Goal: Transaction & Acquisition: Book appointment/travel/reservation

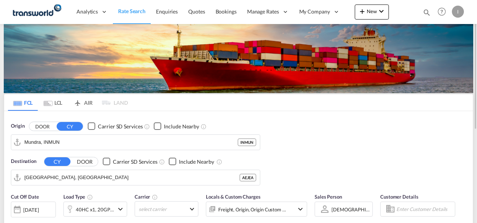
click at [424, 15] on md-icon "icon-magnify" at bounding box center [426, 12] width 8 height 8
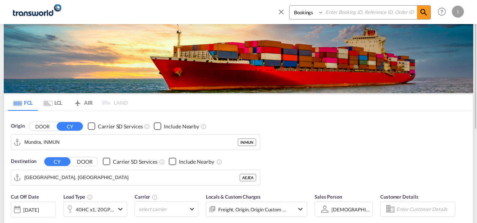
click at [387, 15] on input at bounding box center [369, 12] width 93 height 13
paste input "TXB004764"
type input "TXB004764"
click at [429, 16] on span at bounding box center [423, 12] width 13 height 13
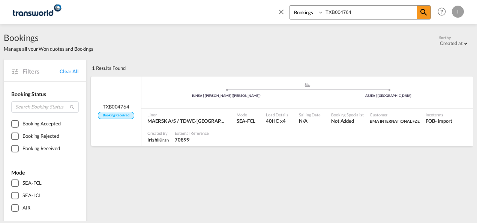
click at [293, 97] on div "INNSA | [PERSON_NAME] ([PERSON_NAME])" at bounding box center [226, 95] width 162 height 5
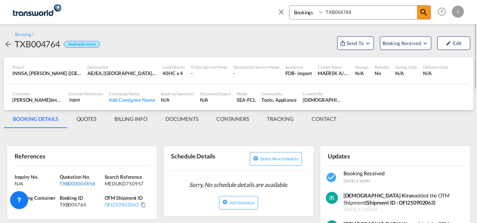
click at [69, 182] on div "TXB000004858" at bounding box center [81, 183] width 43 height 7
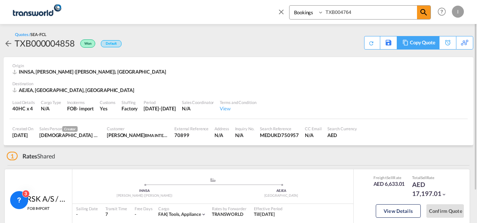
click at [426, 38] on div "Copy Quote" at bounding box center [421, 42] width 25 height 13
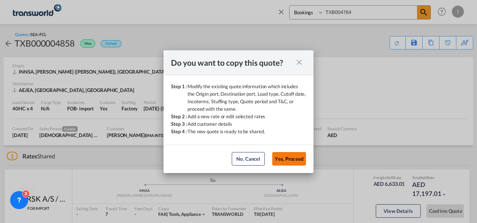
click at [283, 155] on button "Yes, Proceed" at bounding box center [289, 158] width 34 height 13
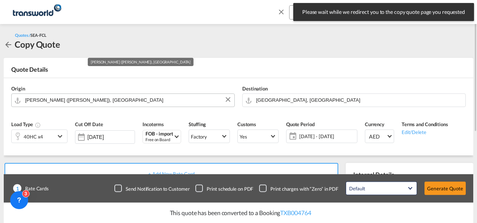
click at [147, 96] on input "[PERSON_NAME] ([PERSON_NAME]), [GEOGRAPHIC_DATA]" at bounding box center [127, 99] width 205 height 13
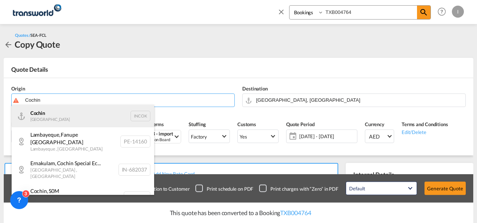
click at [76, 114] on div "Cochin India INCOK" at bounding box center [83, 116] width 142 height 22
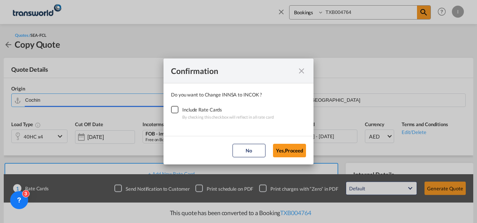
type input "Cochin, INCOK"
click at [177, 109] on div "Checkbox No Ink" at bounding box center [174, 109] width 7 height 7
click at [282, 150] on button "Yes,Proceed" at bounding box center [289, 149] width 33 height 13
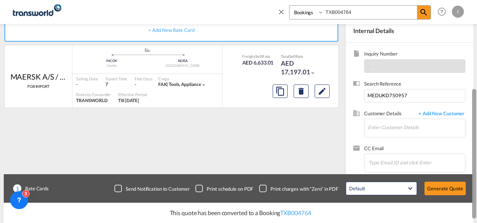
scroll to position [154, 0]
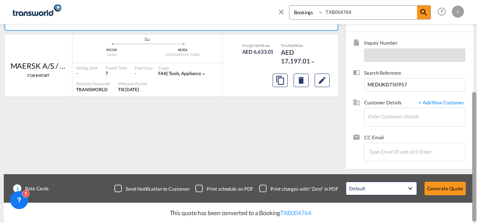
drag, startPoint x: 475, startPoint y: 100, endPoint x: 478, endPoint y: 196, distance: 96.0
click at [476, 196] on html "Analytics Reports Dashboard Rate Search Enquiries Quotes" at bounding box center [238, 111] width 477 height 223
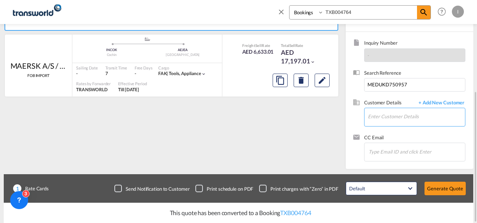
click at [372, 114] on input "Enter Customer Details" at bounding box center [416, 116] width 97 height 17
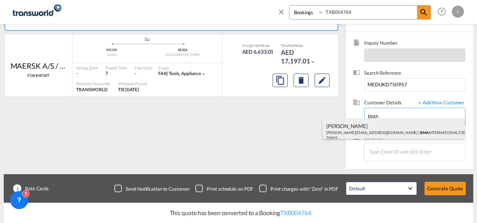
click at [365, 123] on div "[PERSON_NAME] [EMAIL_ADDRESS][DOMAIN_NAME] | BMA INTERNATIONAL FZE | 70899" at bounding box center [393, 130] width 142 height 25
type input "BMA INTERNATIONAL FZE, [PERSON_NAME], [PERSON_NAME][EMAIL_ADDRESS][DOMAIN_NAME]"
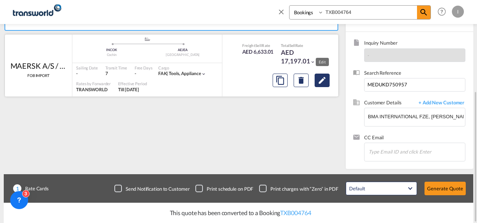
click at [317, 86] on button "Edit" at bounding box center [321, 79] width 15 height 13
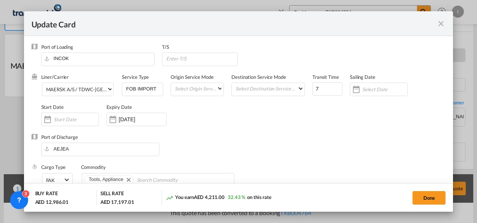
select select "per equipment"
select select "per container"
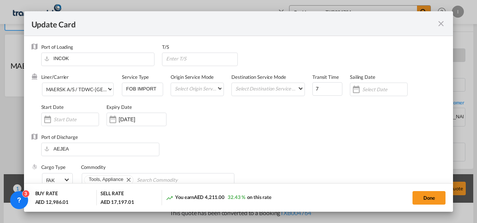
select select "per container"
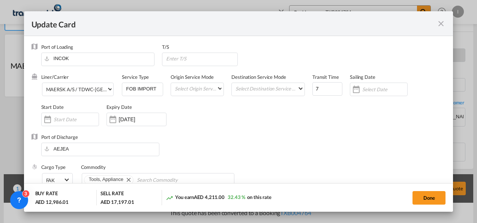
select select "per container"
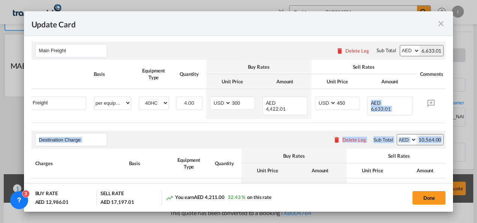
scroll to position [0, 67]
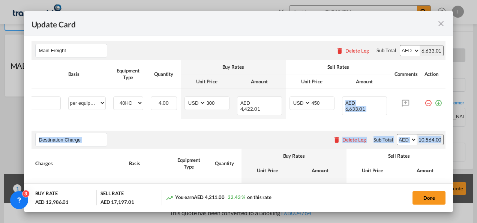
drag, startPoint x: 370, startPoint y: 116, endPoint x: 451, endPoint y: 121, distance: 80.7
click at [451, 121] on md-dialog-content "Port of Loading INCOK T/S Liner/Carrier MAERSK A/S / TDWC-DUBAI 2HM LOGISTICS D…" at bounding box center [238, 124] width 429 height 176
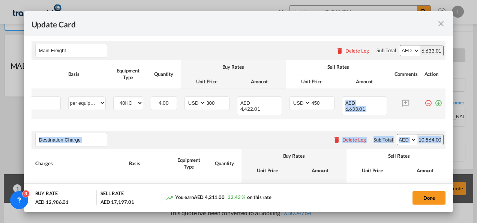
drag, startPoint x: 451, startPoint y: 121, endPoint x: 423, endPoint y: 102, distance: 33.4
click at [424, 102] on md-icon "icon-minus-circle-outline red-400-fg" at bounding box center [427, 99] width 7 height 7
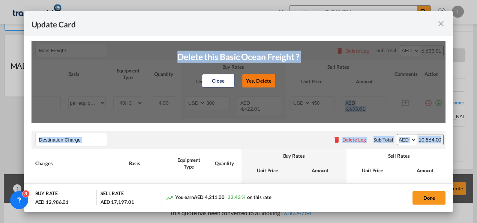
click at [267, 85] on button "Yes, Delete" at bounding box center [258, 80] width 33 height 13
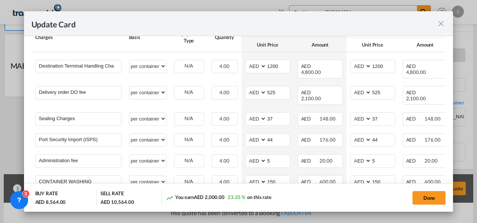
scroll to position [311, 0]
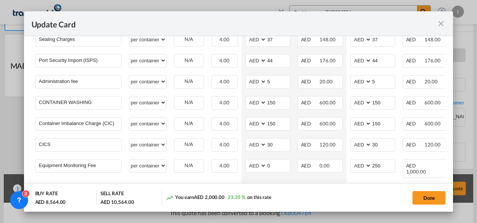
drag, startPoint x: 453, startPoint y: 160, endPoint x: 449, endPoint y: 176, distance: 16.6
click at [449, 176] on div "Update Card Port of [GEOGRAPHIC_DATA] INCOK T/S Liner/Carrier MAERSK A/S / TDWC…" at bounding box center [238, 111] width 477 height 223
click at [446, 152] on md-dialog-content "Port of Loading INCOK T/S Liner/Carrier MAERSK A/S / TDWC-DUBAI 2HM LOGISTICS D…" at bounding box center [238, 124] width 429 height 176
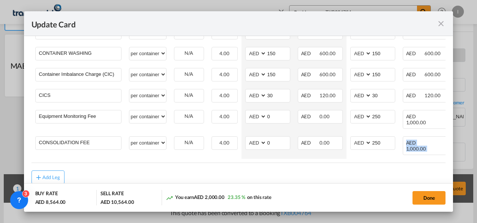
drag, startPoint x: 375, startPoint y: 140, endPoint x: 447, endPoint y: 143, distance: 72.0
click at [447, 143] on md-dialog-content "Port of Loading INCOK T/S Liner/Carrier MAERSK A/S / TDWC-DUBAI 2HM LOGISTICS D…" at bounding box center [238, 124] width 429 height 176
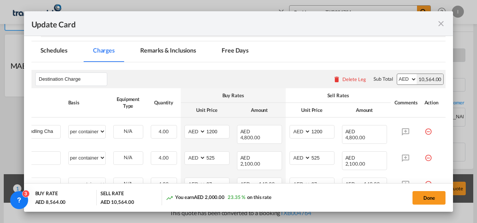
scroll to position [171, 0]
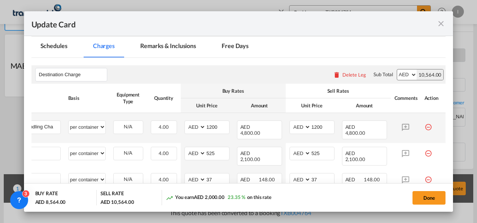
click at [424, 124] on md-icon "icon-minus-circle-outline red-400-fg" at bounding box center [427, 123] width 7 height 7
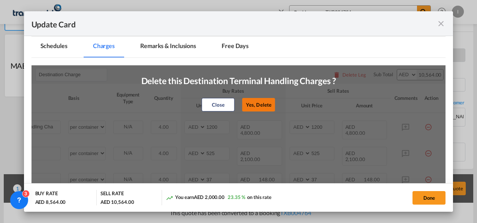
click at [247, 109] on button "Yes, Delete" at bounding box center [258, 104] width 33 height 13
type input "Delivery order DO fee"
type input "525"
type input "Sealing Charges"
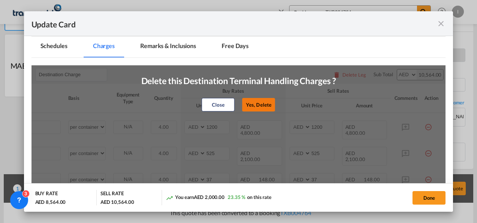
type input "37"
type input "Port Security Import (ISPS)"
type input "44"
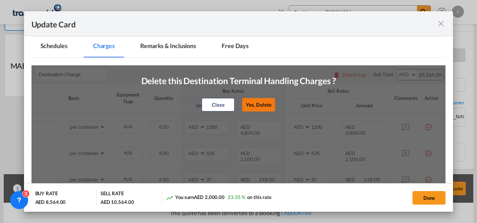
type input "Administration fee"
type input "5"
type input "CONTAINER WASHING"
type input "150"
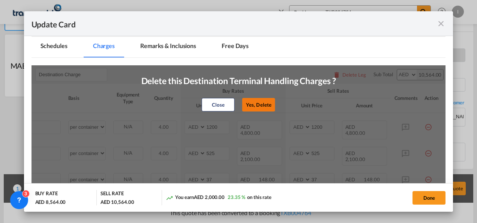
type input "150"
type input "Container Imbalance Charge (CIC)"
type input "CICS"
type input "30"
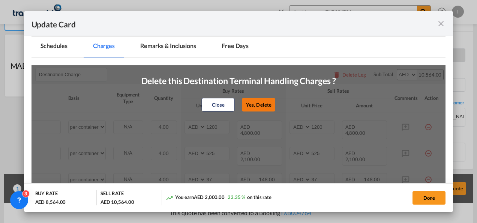
type input "Equipment Monitoring Fee"
type input "0"
type input "250"
type input "CONSOLIDATION FEE"
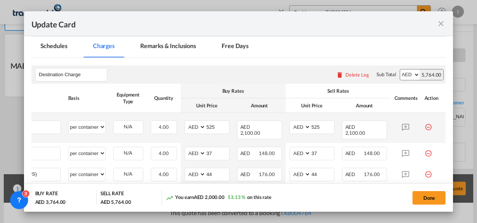
click at [424, 125] on md-icon "icon-minus-circle-outline red-400-fg" at bounding box center [427, 123] width 7 height 7
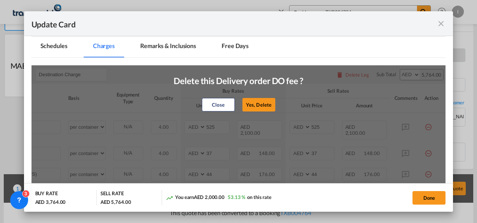
click at [273, 102] on div "Close Yes, [GEOGRAPHIC_DATA]" at bounding box center [238, 105] width 130 height 18
click at [263, 106] on button "Yes, Delete" at bounding box center [258, 104] width 33 height 13
type input "Sealing Charges"
type input "37"
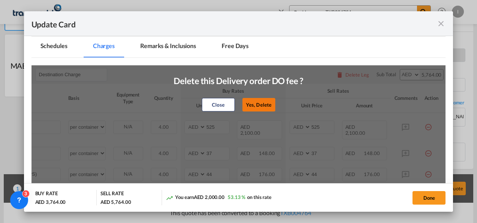
type input "Port Security Import (ISPS)"
type input "44"
type input "Administration fee"
type input "5"
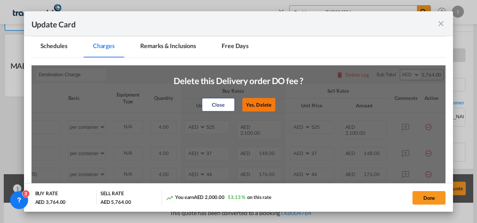
type input "5"
type input "CONTAINER WASHING"
type input "150"
type input "Container Imbalance Charge (CIC)"
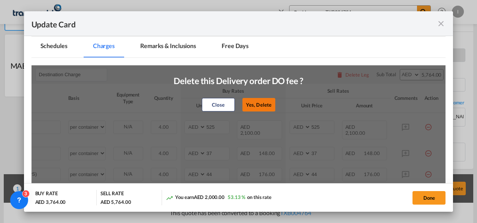
type input "CICS"
type input "30"
type input "Equipment Monitoring Fee"
type input "0"
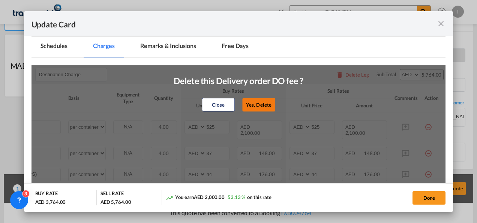
type input "250"
type input "CONSOLIDATION FEE"
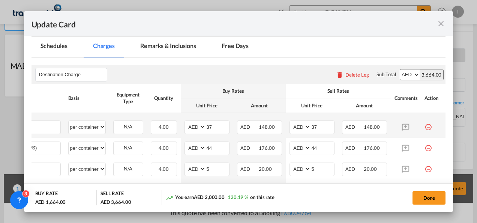
click at [421, 134] on td "Update CardPort of ..." at bounding box center [432, 125] width 25 height 25
click at [424, 128] on md-icon "icon-minus-circle-outline red-400-fg" at bounding box center [427, 123] width 7 height 7
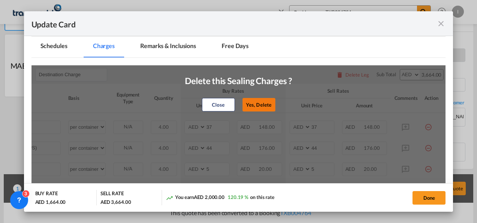
click at [256, 103] on button "Yes, Delete" at bounding box center [258, 104] width 33 height 13
type input "Port Security Import (ISPS)"
type input "44"
type input "Administration fee"
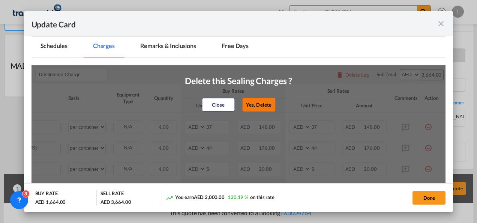
type input "5"
type input "CONTAINER WASHING"
type input "150"
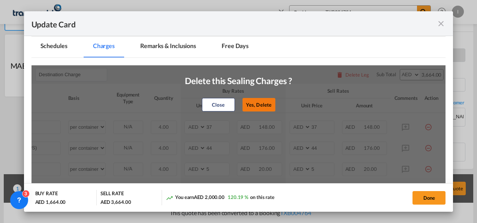
type input "Container Imbalance Charge (CIC)"
type input "CICS"
type input "30"
type input "Equipment Monitoring Fee"
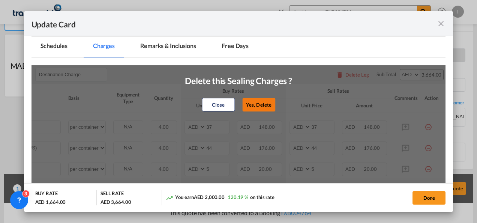
type input "0"
type input "250"
type input "CONSOLIDATION FEE"
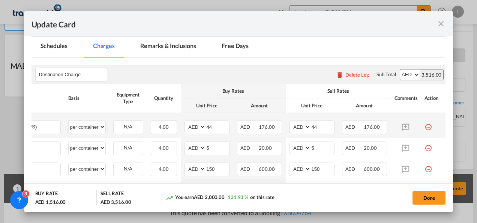
click at [424, 127] on md-icon "icon-minus-circle-outline red-400-fg" at bounding box center [427, 123] width 7 height 7
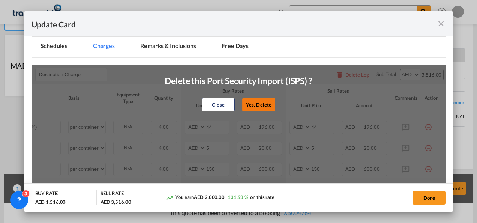
click at [257, 107] on button "Yes, Delete" at bounding box center [258, 104] width 33 height 13
type input "Administration fee"
type input "5"
type input "CONTAINER WASHING"
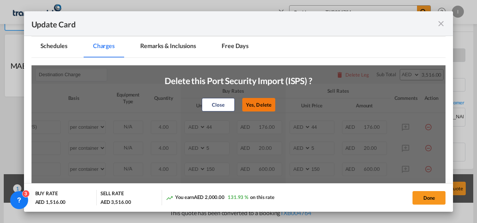
type input "150"
type input "Container Imbalance Charge (CIC)"
type input "CICS"
type input "30"
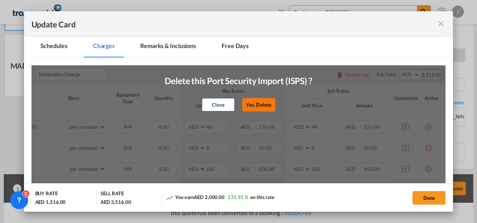
type input "30"
type input "Equipment Monitoring Fee"
type input "0"
type input "250"
type input "CONSOLIDATION FEE"
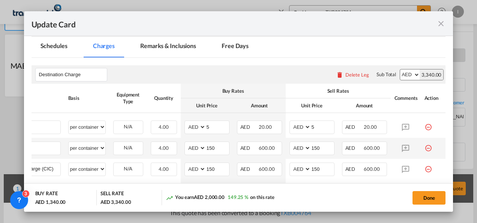
click at [424, 146] on md-icon "icon-minus-circle-outline red-400-fg" at bounding box center [427, 144] width 7 height 7
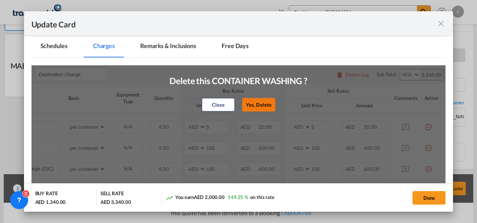
click at [248, 109] on button "Yes, Delete" at bounding box center [258, 104] width 33 height 13
type input "Container Imbalance Charge (CIC)"
type input "CICS"
type input "30"
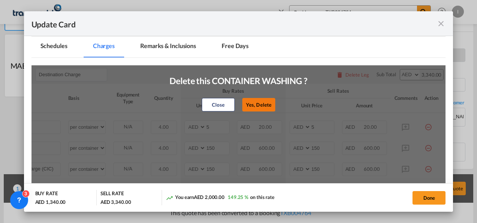
type input "Equipment Monitoring Fee"
type input "0"
type input "250"
type input "CONSOLIDATION FEE"
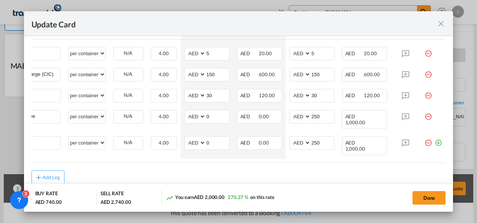
scroll to position [255, 0]
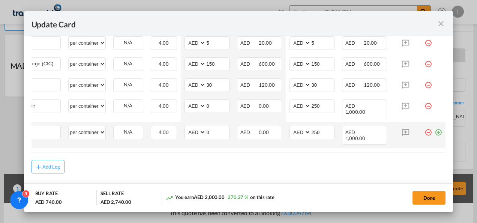
click at [424, 126] on md-icon "icon-minus-circle-outline red-400-fg" at bounding box center [427, 129] width 7 height 7
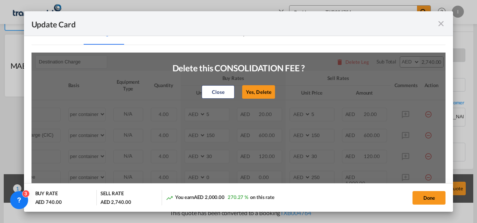
scroll to position [177, 0]
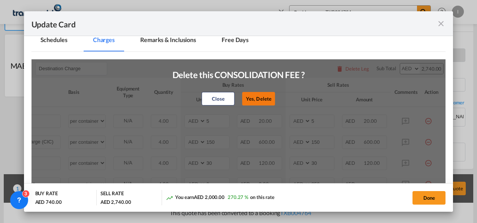
click at [251, 95] on button "Yes, Delete" at bounding box center [258, 98] width 33 height 13
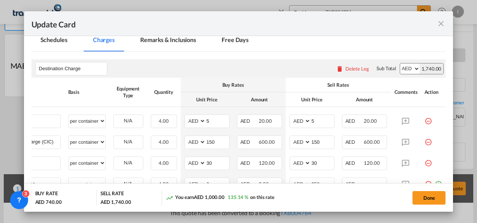
scroll to position [234, 0]
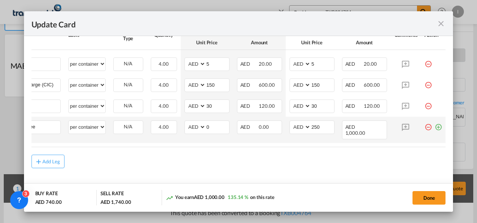
click at [424, 127] on md-icon "icon-minus-circle-outline red-400-fg" at bounding box center [427, 123] width 7 height 7
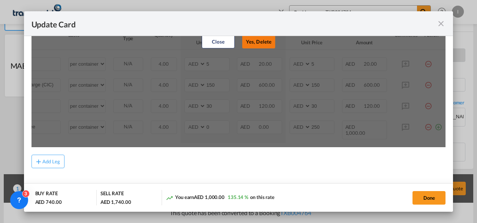
click at [259, 42] on button "Yes, Delete" at bounding box center [258, 41] width 33 height 13
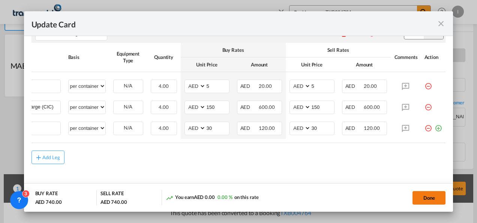
click at [423, 200] on button "Done" at bounding box center [428, 197] width 33 height 13
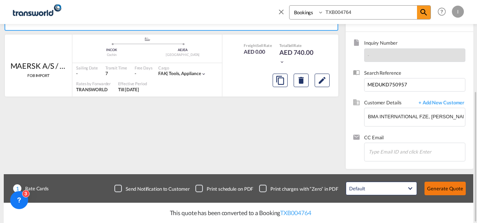
click at [442, 194] on button "Generate Quote" at bounding box center [444, 187] width 41 height 13
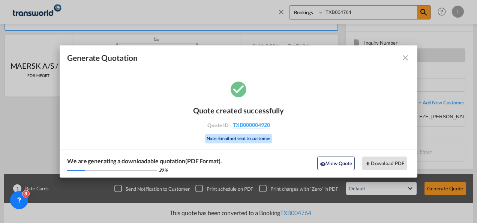
click at [390, 139] on div "Quote created successfully Quote ID : TXB000004920 Note: Email not sent to cust…" at bounding box center [238, 128] width 357 height 98
click at [242, 129] on div "Quote created successfully Quote ID : TXB000004920 Note: Email not sent to cust…" at bounding box center [238, 123] width 91 height 51
click at [242, 127] on span "TXB000004920" at bounding box center [251, 124] width 37 height 7
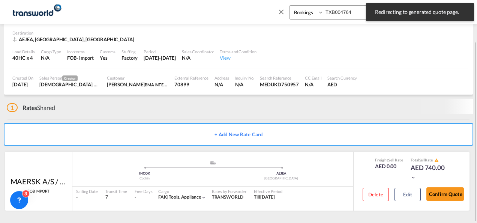
scroll to position [46, 0]
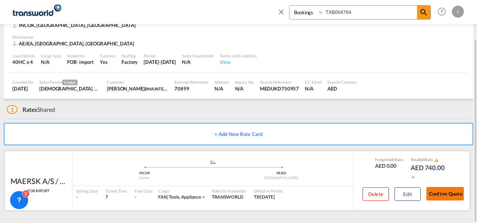
click at [432, 189] on button "Confirm Quote" at bounding box center [444, 193] width 37 height 13
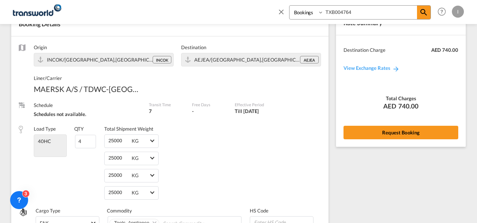
scroll to position [353, 0]
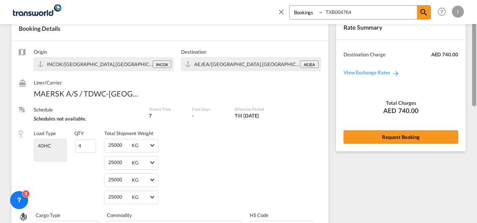
drag, startPoint x: 474, startPoint y: 169, endPoint x: 468, endPoint y: 47, distance: 121.5
click at [468, 47] on md-content "Bookings Quotes Enquiries TXB004764 Help Resources Product Release I My Profile…" at bounding box center [238, 111] width 477 height 223
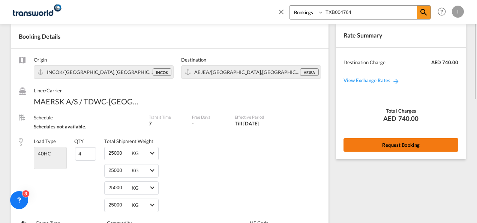
click at [392, 145] on button "Request Booking" at bounding box center [400, 144] width 115 height 13
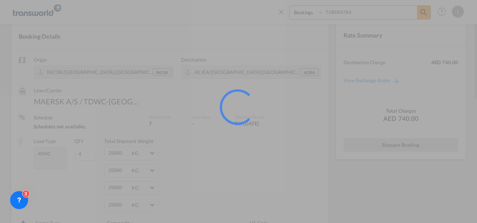
scroll to position [14, 0]
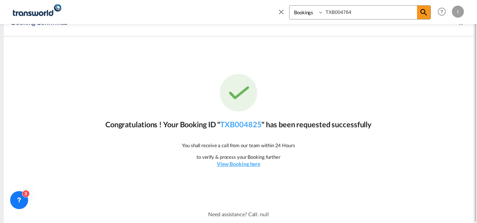
click at [225, 117] on div "Congratulations ! Your Booking ID " TXB004825 " has been requested successfully…" at bounding box center [238, 120] width 469 height 169
click at [225, 120] on link "TXB004825" at bounding box center [240, 124] width 41 height 9
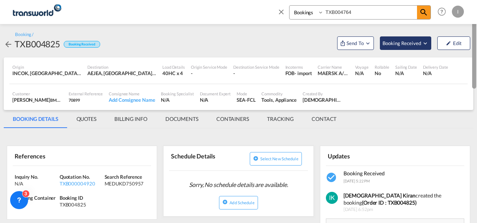
drag, startPoint x: 474, startPoint y: 119, endPoint x: 415, endPoint y: 37, distance: 101.1
click at [475, 17] on md-content "Bookings Quotes Enquiries TXB004764 Help Resources Product Release I My Profile…" at bounding box center [238, 111] width 477 height 223
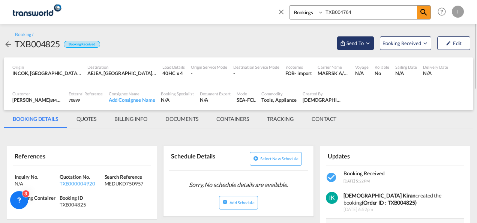
click at [342, 40] on md-icon "Open demo menu" at bounding box center [342, 43] width 6 height 6
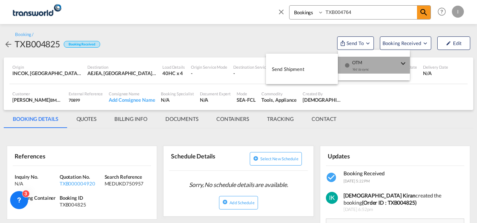
click at [353, 68] on div "Yet to sync" at bounding box center [375, 71] width 46 height 16
click at [302, 81] on md-menu-content "Send Shipment" at bounding box center [302, 69] width 72 height 30
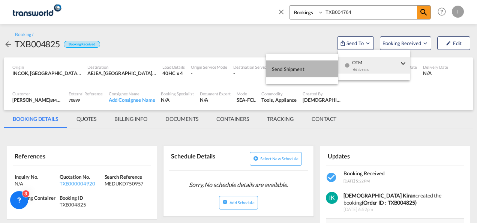
click at [300, 75] on button "Send Shipment" at bounding box center [302, 68] width 72 height 17
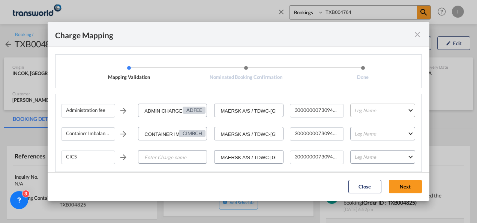
click at [366, 111] on md-select "Leg Name HANDLING ORIGIN VESSEL HANDLING DESTINATION OTHERS TL PICK UP CUSTOMS …" at bounding box center [382, 109] width 65 height 13
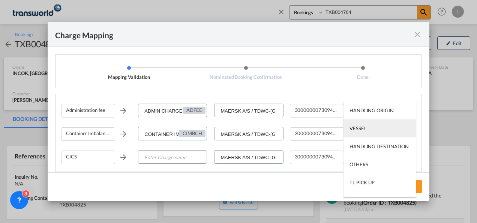
click at [360, 127] on div "VESSEL" at bounding box center [357, 128] width 17 height 7
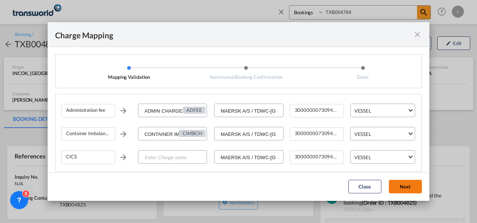
click at [406, 185] on button "Next" at bounding box center [405, 185] width 33 height 13
click at [414, 31] on md-icon "icon-close fg-AAA8AD cursor" at bounding box center [416, 34] width 9 height 9
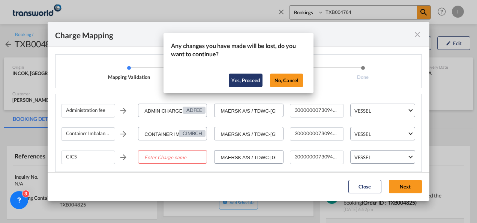
click at [247, 82] on button "Yes, Proceed" at bounding box center [246, 79] width 34 height 13
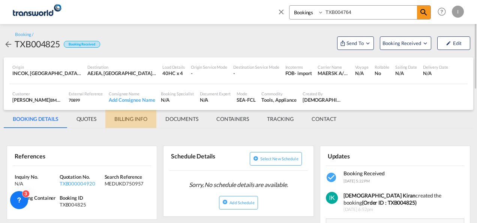
click at [125, 117] on md-tab-item "BILLING INFO" at bounding box center [130, 119] width 51 height 18
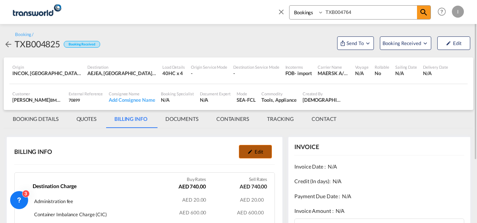
click at [243, 152] on button "Edit" at bounding box center [255, 151] width 33 height 13
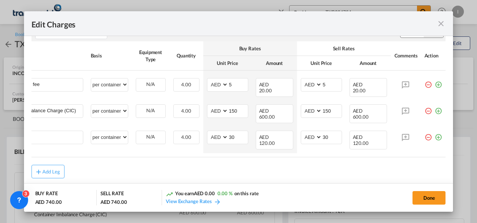
scroll to position [0, 44]
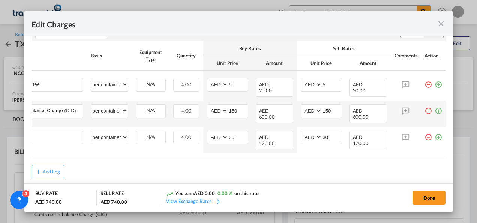
click at [424, 104] on md-icon "icon-minus-circle-outline red-400-fg" at bounding box center [427, 107] width 7 height 7
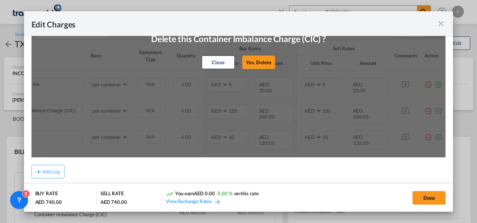
drag, startPoint x: 248, startPoint y: 60, endPoint x: 272, endPoint y: 69, distance: 25.5
click at [248, 60] on button "Yes, Delete" at bounding box center [258, 61] width 33 height 13
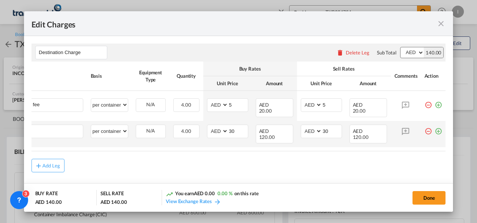
click at [425, 124] on md-icon "icon-minus-circle-outline red-400-fg" at bounding box center [427, 127] width 7 height 7
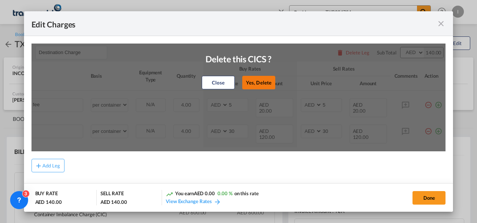
click at [259, 85] on button "Yes, Delete" at bounding box center [258, 82] width 33 height 13
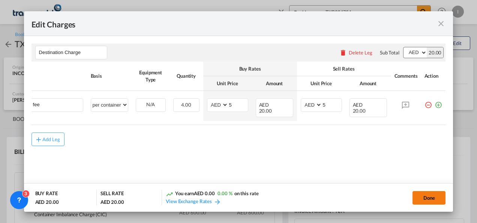
click at [428, 196] on button "Done" at bounding box center [428, 197] width 33 height 13
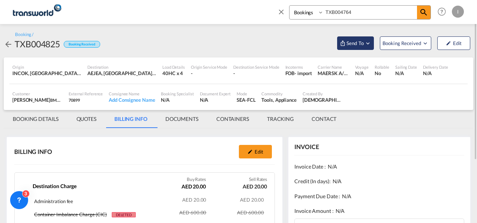
click at [344, 47] on button "Send To" at bounding box center [355, 42] width 37 height 13
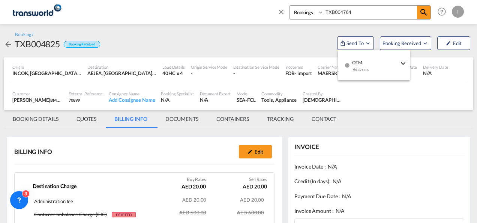
click at [347, 67] on md-icon "icon-checkbox-blank-circle" at bounding box center [346, 65] width 5 height 5
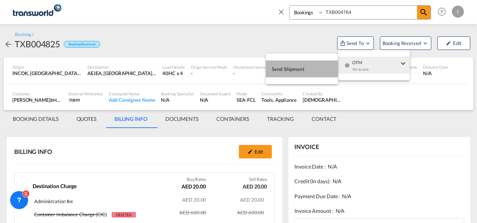
click at [313, 67] on button "Send Shipment" at bounding box center [302, 68] width 72 height 17
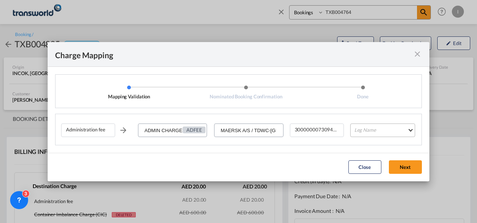
click at [378, 133] on md-select "Leg Name HANDLING ORIGIN VESSEL HANDLING DESTINATION OTHERS TL PICK UP CUSTOMS …" at bounding box center [382, 129] width 65 height 13
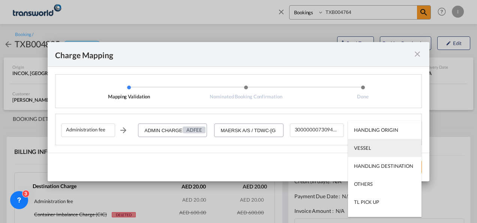
click at [375, 151] on md-option "VESSEL" at bounding box center [384, 148] width 73 height 18
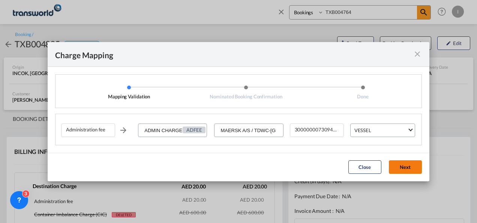
click at [403, 171] on button "Next" at bounding box center [405, 166] width 33 height 13
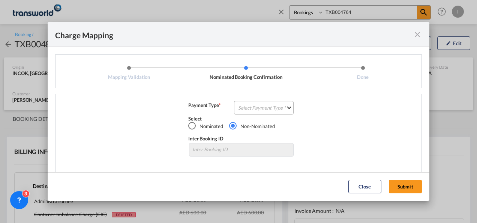
click at [268, 111] on md-select "Select Payment Type COLLECT PREPAID" at bounding box center [264, 107] width 60 height 13
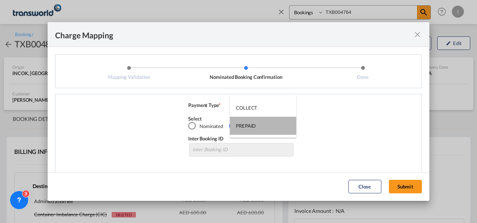
click at [268, 111] on md-content "COLLECT PREPAID" at bounding box center [263, 117] width 66 height 42
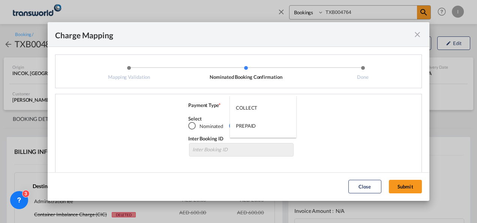
click at [411, 193] on md-backdrop at bounding box center [238, 111] width 477 height 223
click at [404, 185] on button "Submit" at bounding box center [405, 185] width 33 height 13
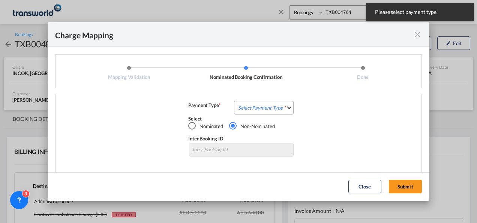
click at [272, 109] on md-select "Select Payment Type" at bounding box center [264, 107] width 60 height 13
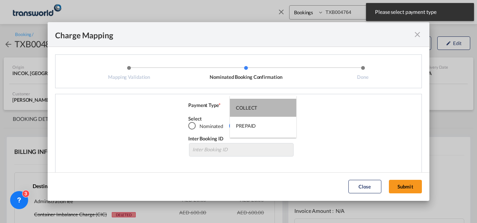
click at [272, 109] on md-option "COLLECT" at bounding box center [263, 108] width 66 height 18
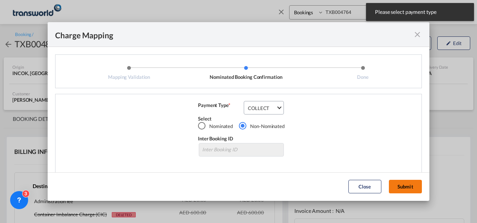
click at [395, 185] on button "Submit" at bounding box center [405, 185] width 33 height 13
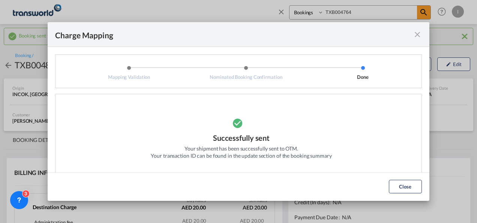
click at [417, 33] on md-icon "icon-close fg-AAA8AD cursor" at bounding box center [416, 34] width 9 height 9
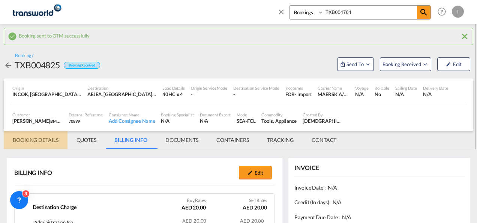
click at [51, 134] on md-tab-item "BOOKING DETAILS" at bounding box center [36, 140] width 64 height 18
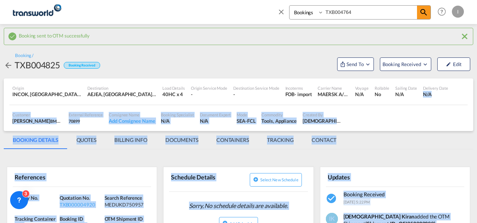
drag, startPoint x: 476, startPoint y: 55, endPoint x: 477, endPoint y: 82, distance: 27.4
click at [476, 82] on html "Analytics Reports Dashboard Rate Search Enquiries Quotes" at bounding box center [238, 111] width 477 height 223
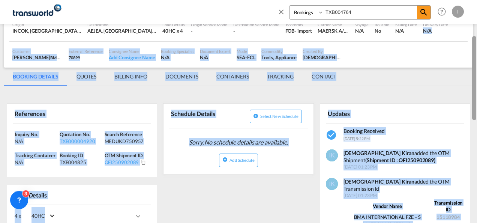
scroll to position [75, 0]
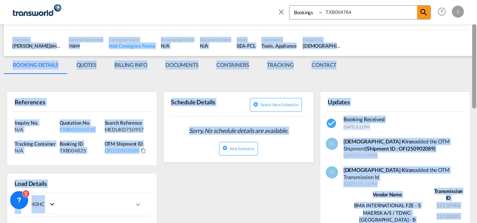
drag, startPoint x: 473, startPoint y: 75, endPoint x: 470, endPoint y: 103, distance: 28.7
click at [470, 103] on md-content "Bookings Quotes Enquiries TXB004764 Help Resources Product Release I My Profile…" at bounding box center [238, 111] width 477 height 223
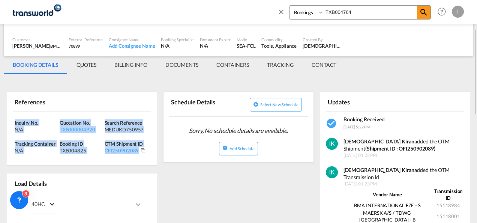
drag, startPoint x: 147, startPoint y: 148, endPoint x: 5, endPoint y: 123, distance: 144.3
copy div "Inquiry No. N/A Quotation No. TXB000004920 Search Reference MEDUKD750957 Tracki…"
